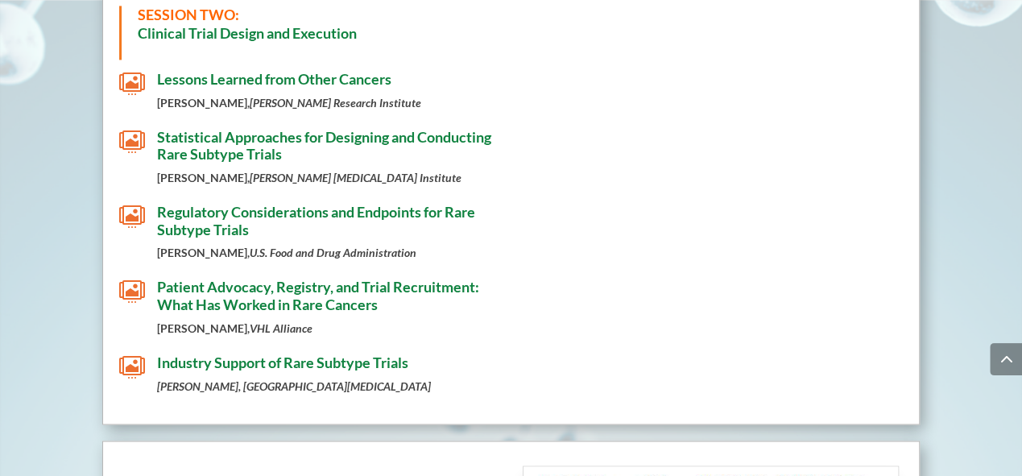
scroll to position [1220, 0]
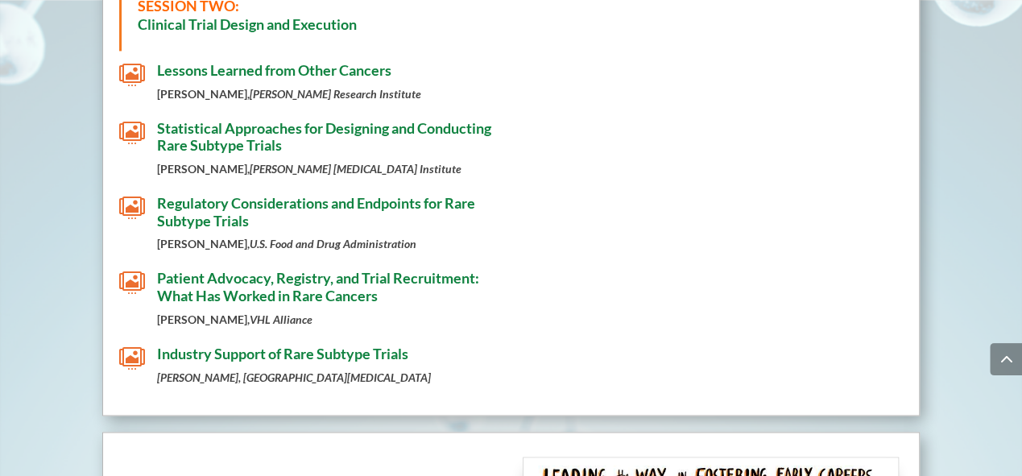
click at [132, 281] on span "" at bounding box center [132, 283] width 26 height 26
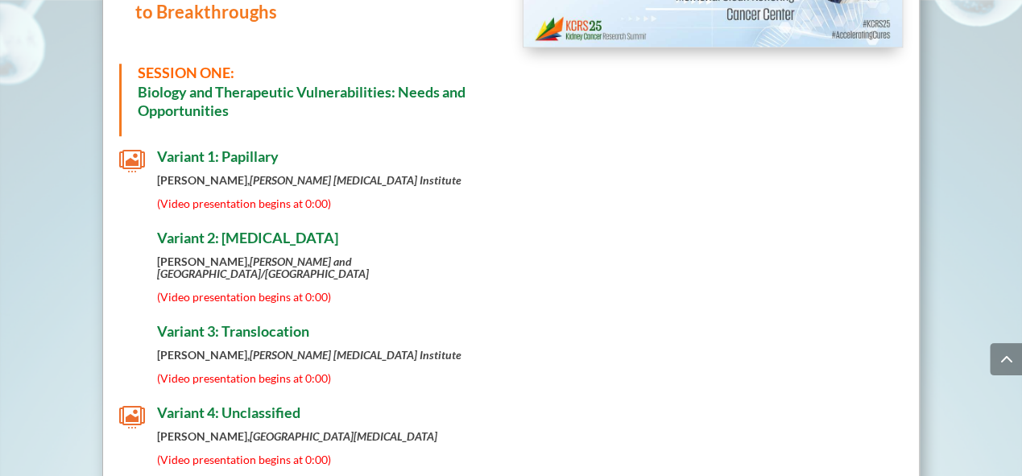
scroll to position [720, 0]
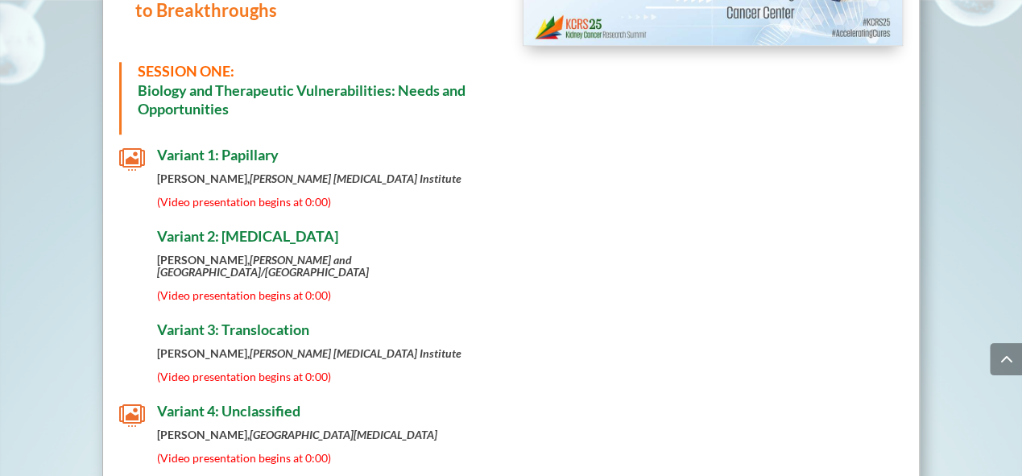
click at [127, 154] on span "" at bounding box center [132, 160] width 26 height 26
click at [128, 153] on span "" at bounding box center [132, 160] width 26 height 26
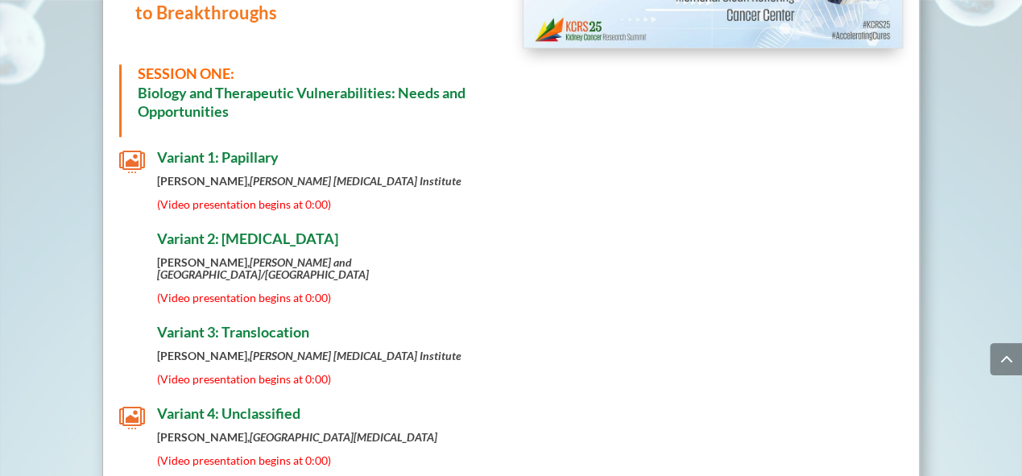
click at [214, 255] on strong "[PERSON_NAME], [PERSON_NAME] and [GEOGRAPHIC_DATA]/[GEOGRAPHIC_DATA]" at bounding box center [263, 268] width 212 height 26
click at [217, 255] on strong "[PERSON_NAME], [PERSON_NAME] and [GEOGRAPHIC_DATA]/[GEOGRAPHIC_DATA]" at bounding box center [263, 268] width 212 height 26
click at [218, 255] on strong "[PERSON_NAME], [PERSON_NAME] and [GEOGRAPHIC_DATA]/[GEOGRAPHIC_DATA]" at bounding box center [263, 268] width 212 height 26
click at [217, 255] on strong "[PERSON_NAME], [PERSON_NAME] and [GEOGRAPHIC_DATA]/[GEOGRAPHIC_DATA]" at bounding box center [263, 268] width 212 height 26
click at [219, 236] on span "Variant 2: [MEDICAL_DATA]" at bounding box center [247, 239] width 181 height 18
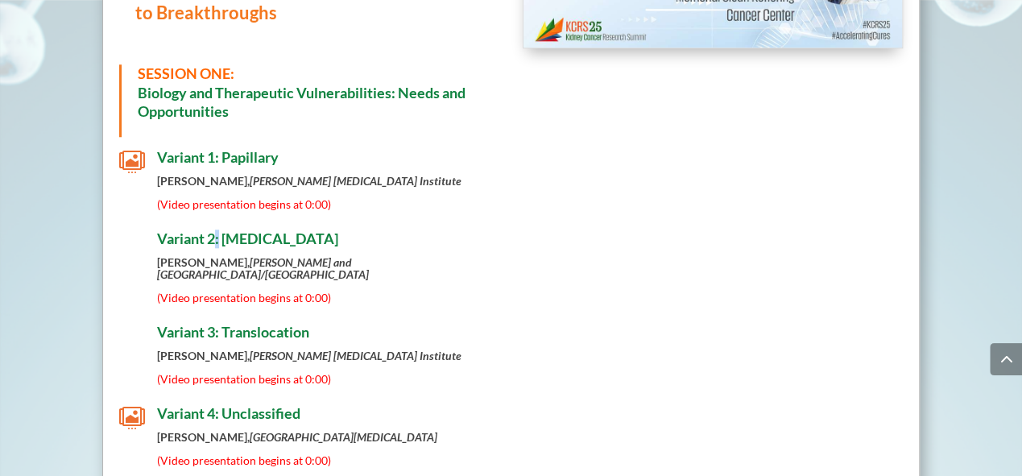
click at [219, 236] on span "Variant 2: [MEDICAL_DATA]" at bounding box center [247, 239] width 181 height 18
click at [219, 235] on span "Variant 2: [MEDICAL_DATA]" at bounding box center [247, 239] width 181 height 18
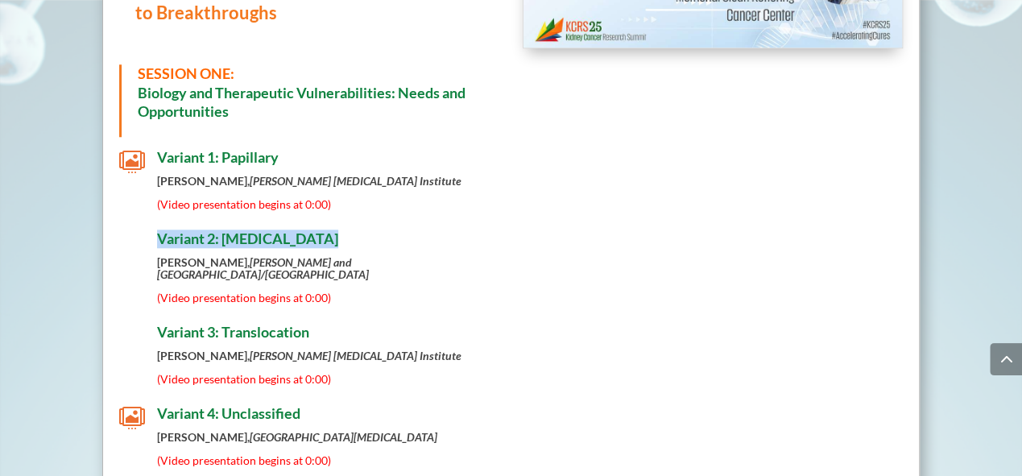
click at [219, 235] on span "Variant 2: [MEDICAL_DATA]" at bounding box center [247, 239] width 181 height 18
click at [238, 263] on strong "[PERSON_NAME], [PERSON_NAME] and [GEOGRAPHIC_DATA]/[GEOGRAPHIC_DATA]" at bounding box center [263, 268] width 212 height 26
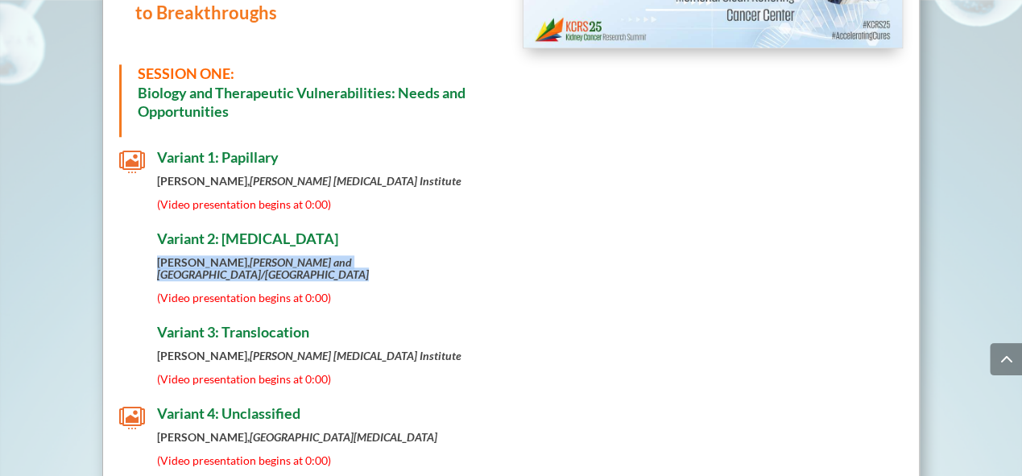
click at [238, 263] on strong "[PERSON_NAME], [PERSON_NAME] and [GEOGRAPHIC_DATA]/[GEOGRAPHIC_DATA]" at bounding box center [263, 268] width 212 height 26
click at [237, 263] on strong "[PERSON_NAME], [PERSON_NAME] and [GEOGRAPHIC_DATA]/[GEOGRAPHIC_DATA]" at bounding box center [263, 268] width 212 height 26
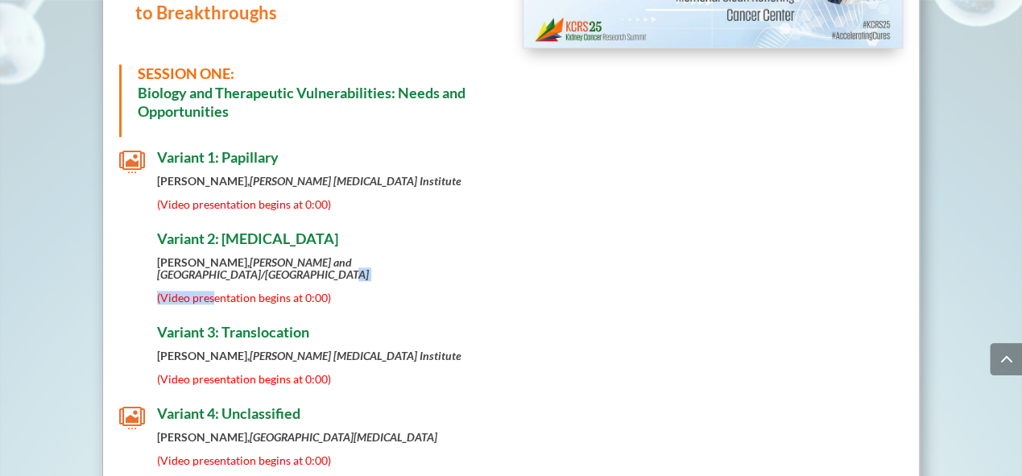
click at [216, 288] on div "[PERSON_NAME], [PERSON_NAME] and [GEOGRAPHIC_DATA]/[GEOGRAPHIC_DATA] (Video pre…" at bounding box center [328, 280] width 342 height 48
click at [216, 287] on p "[PERSON_NAME], [PERSON_NAME] and [GEOGRAPHIC_DATA]/[GEOGRAPHIC_DATA]" at bounding box center [328, 274] width 342 height 36
click at [216, 286] on p "[PERSON_NAME], [PERSON_NAME] and [GEOGRAPHIC_DATA]/[GEOGRAPHIC_DATA]" at bounding box center [328, 274] width 342 height 36
click at [219, 294] on span "(Video presentation begins at 0:00)" at bounding box center [244, 298] width 174 height 14
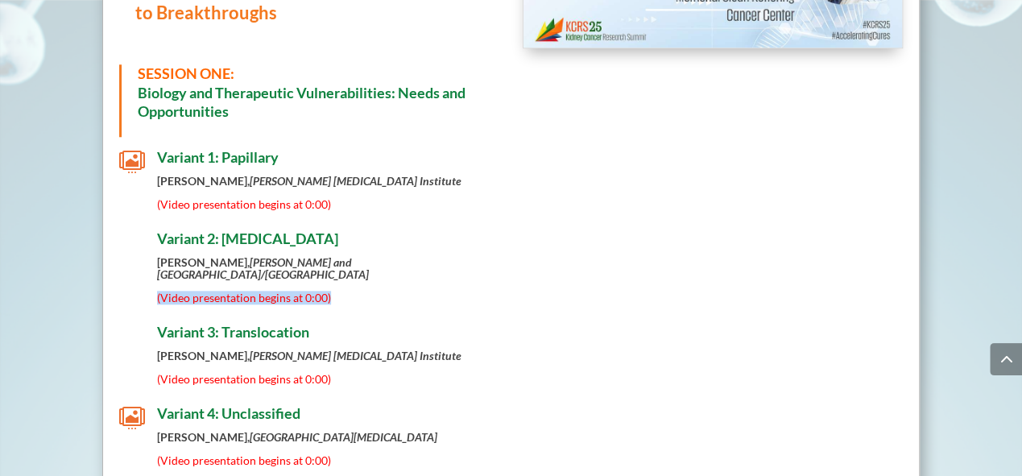
click at [221, 294] on span "(Video presentation begins at 0:00)" at bounding box center [244, 298] width 174 height 14
drag, startPoint x: 235, startPoint y: 284, endPoint x: 238, endPoint y: 292, distance: 8.7
drag, startPoint x: 238, startPoint y: 292, endPoint x: 494, endPoint y: 316, distance: 257.2
click at [493, 316] on div "[DATE]  Click the icon next to the presentation to view slides PRE-MEETING: Va…" at bounding box center [309, 364] width 380 height 1060
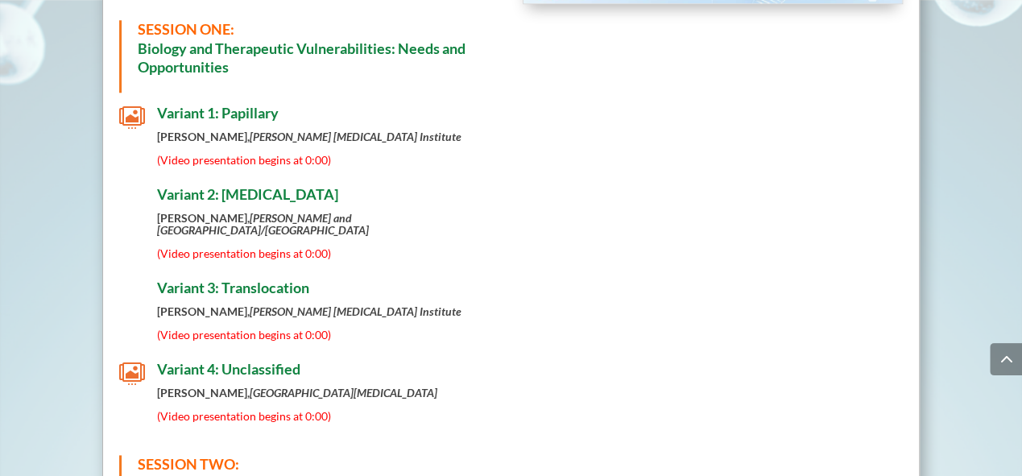
scroll to position [730, 0]
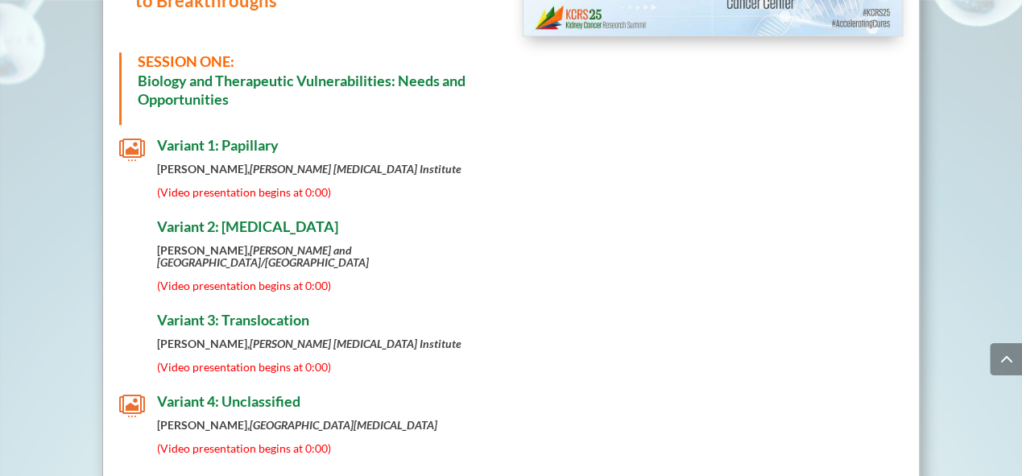
click at [238, 228] on span "Variant 2: [MEDICAL_DATA]" at bounding box center [247, 226] width 181 height 18
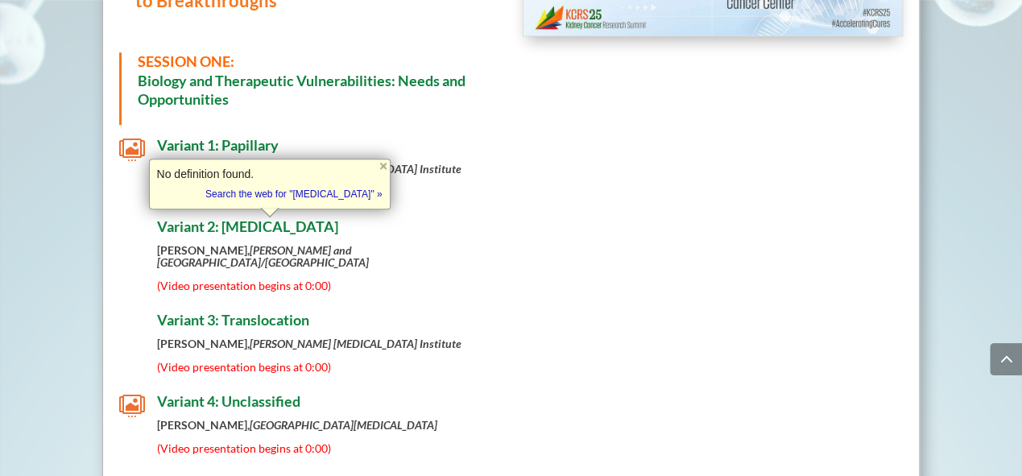
click at [258, 277] on p "[PERSON_NAME], [PERSON_NAME] and [GEOGRAPHIC_DATA]/[GEOGRAPHIC_DATA]" at bounding box center [328, 262] width 342 height 36
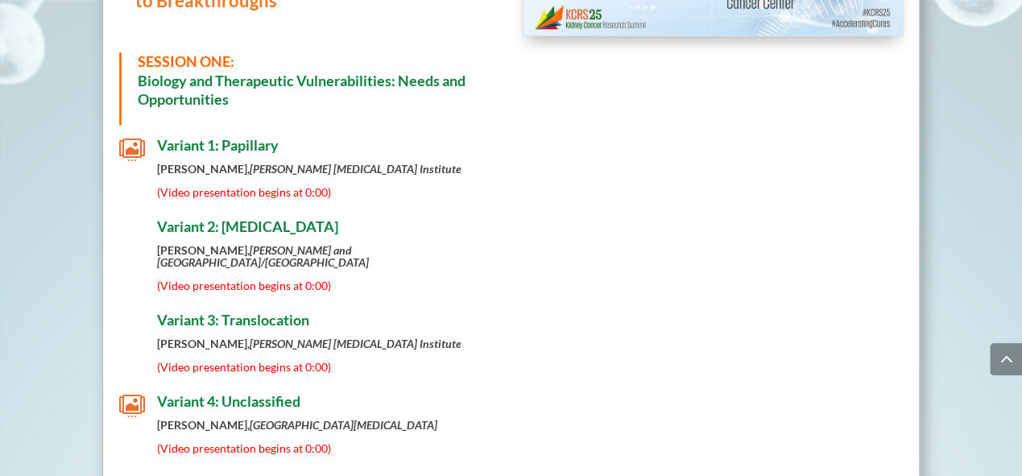
click at [285, 303] on div "[DATE]  Click the icon next to the presentation to view slides PRE-MEETING: Va…" at bounding box center [309, 352] width 380 height 1060
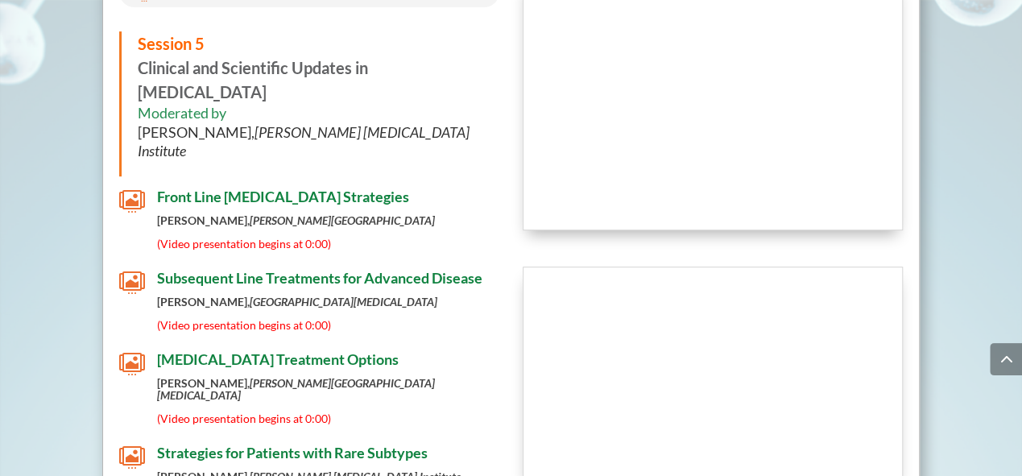
scroll to position [6389, 0]
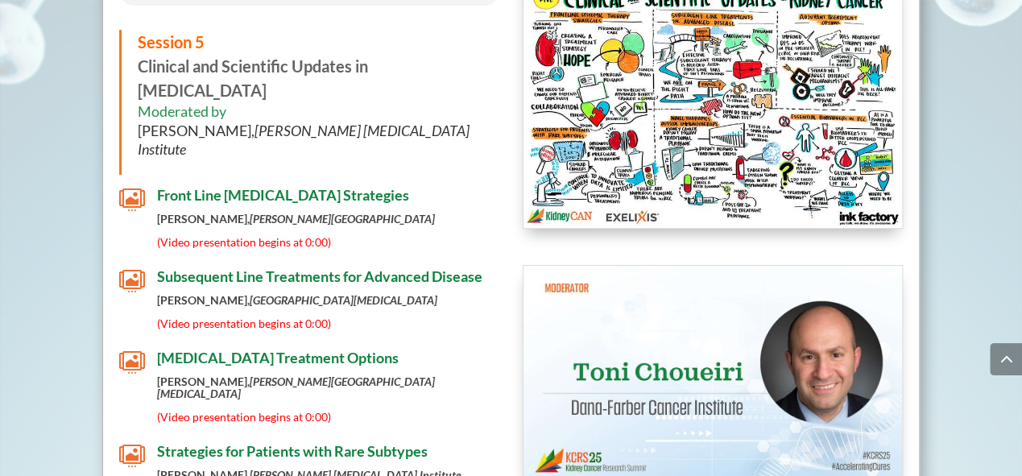
click at [130, 443] on span "" at bounding box center [132, 456] width 26 height 26
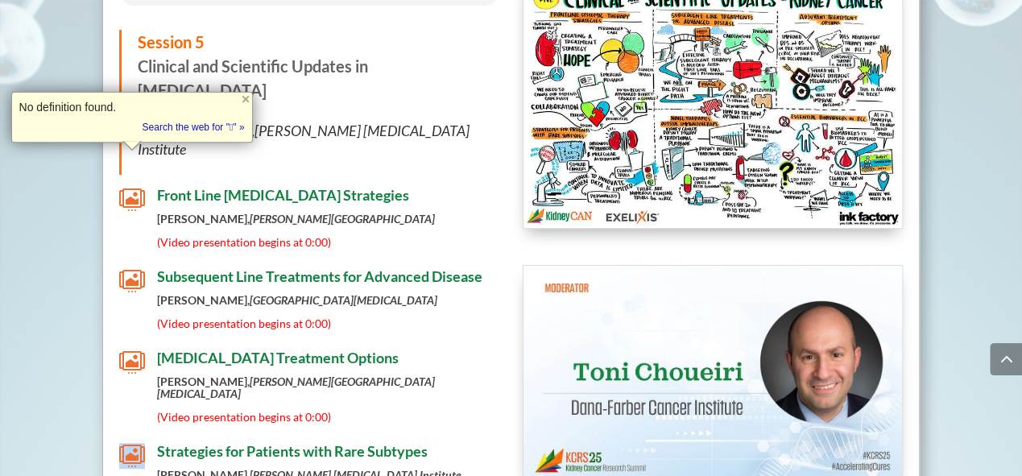
scroll to position [6387, 0]
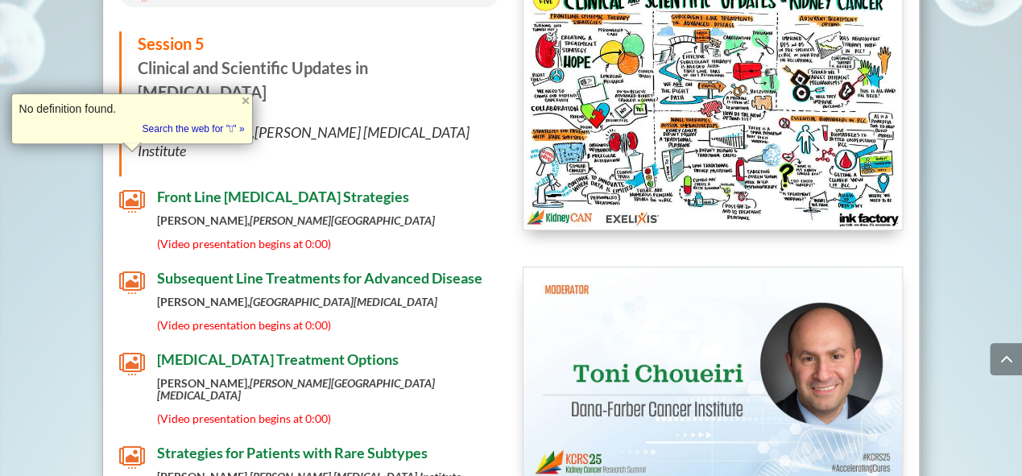
click at [420, 412] on p "(Video presentation begins at 0:00)" at bounding box center [328, 418] width 342 height 12
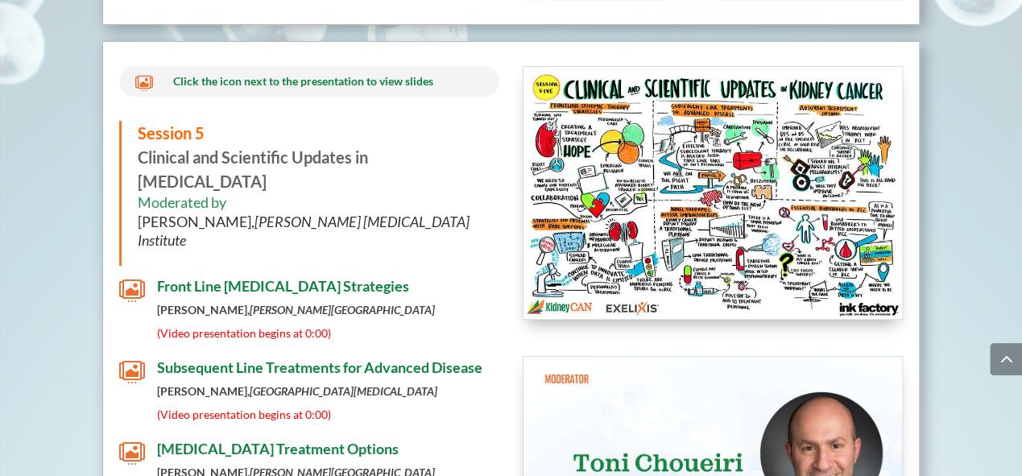
scroll to position [6349, 0]
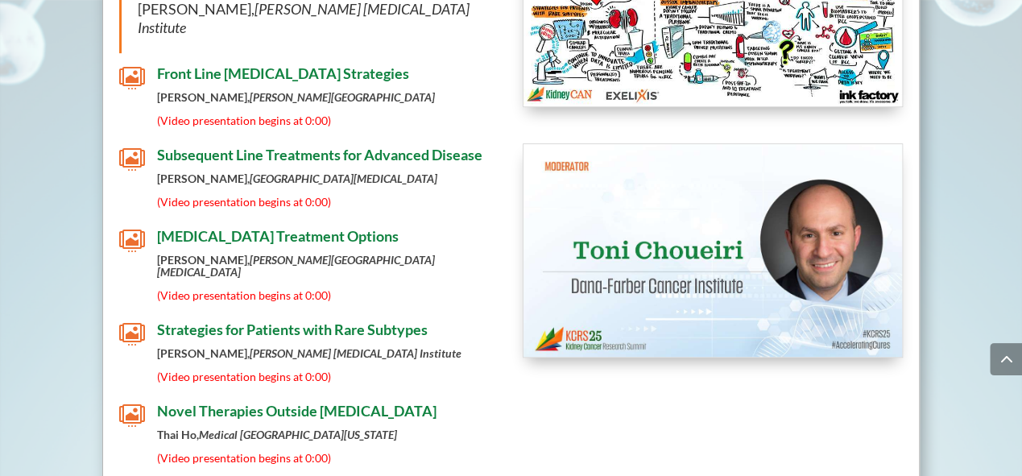
scroll to position [6517, 0]
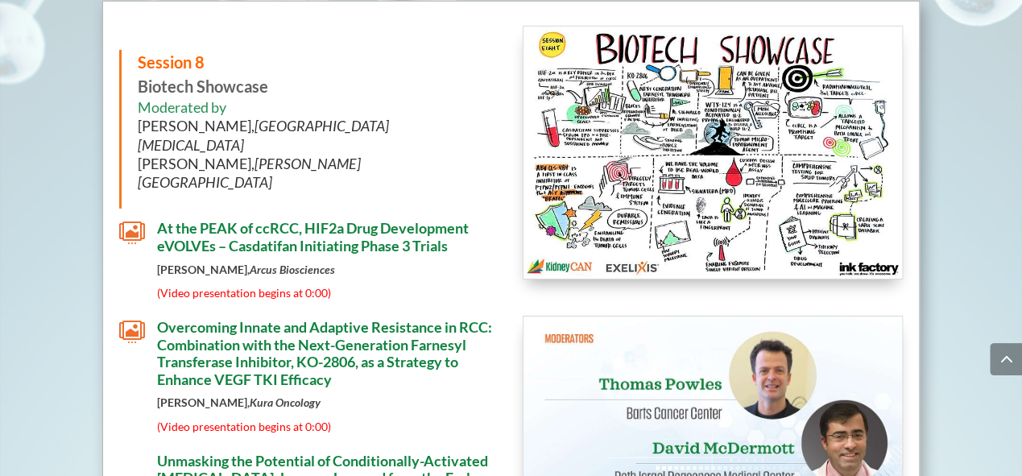
scroll to position [8740, 0]
